Goal: Information Seeking & Learning: Learn about a topic

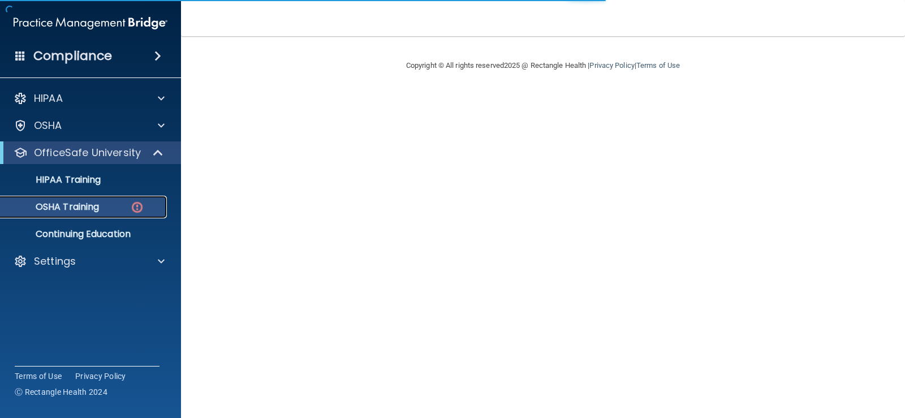
click at [65, 206] on p "OSHA Training" at bounding box center [53, 206] width 92 height 11
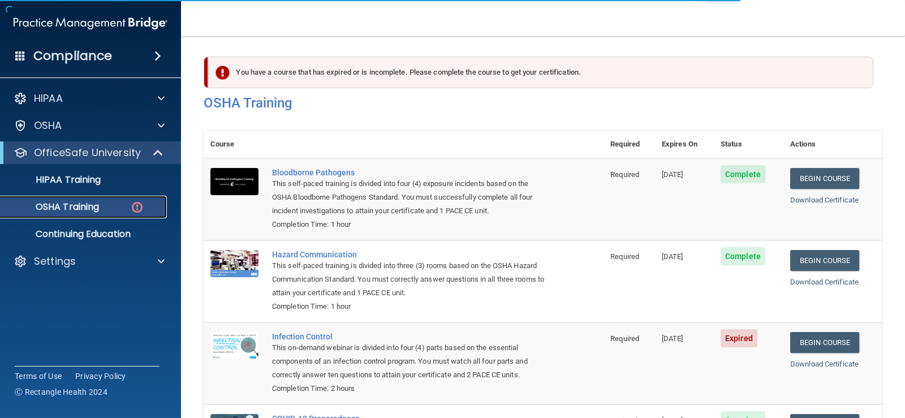
scroll to position [57, 0]
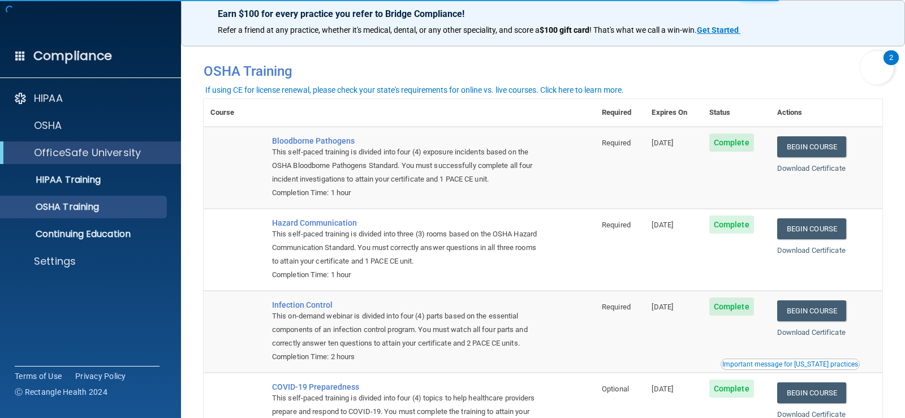
scroll to position [96, 0]
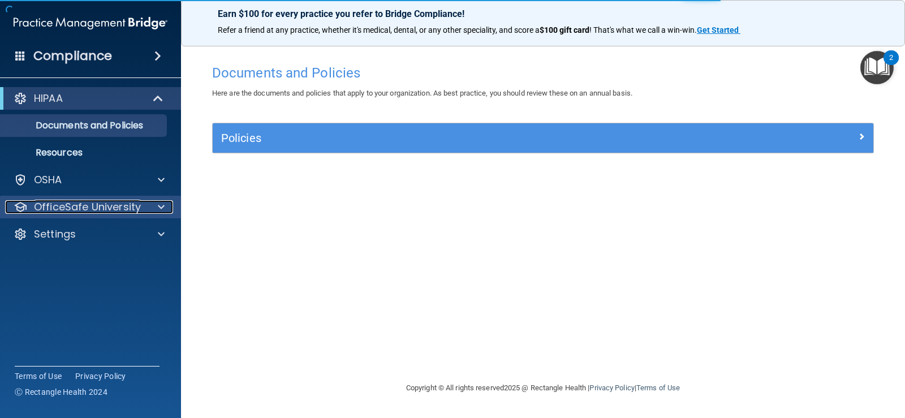
click at [159, 202] on span at bounding box center [161, 207] width 7 height 14
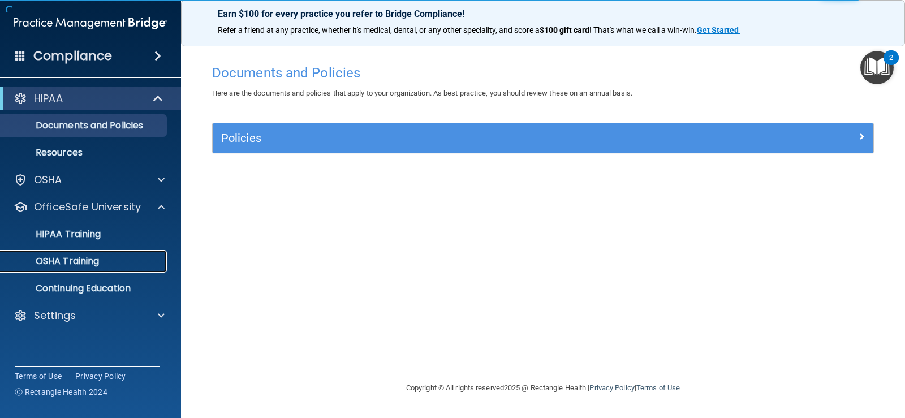
click at [89, 260] on p "OSHA Training" at bounding box center [53, 261] width 92 height 11
